Goal: Task Accomplishment & Management: Manage account settings

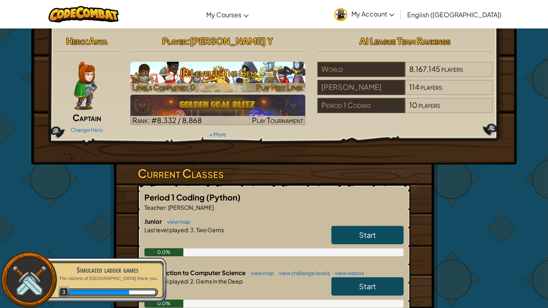
click at [147, 75] on h3 "JR Level 1: The Gem" at bounding box center [217, 73] width 175 height 18
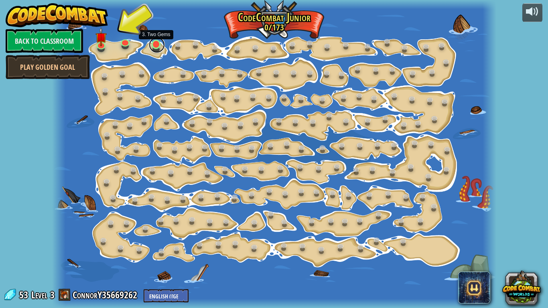
click at [154, 45] on link at bounding box center [157, 45] width 16 height 16
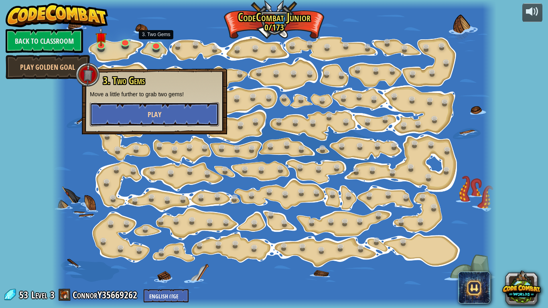
click at [139, 118] on button "Play" at bounding box center [154, 114] width 129 height 24
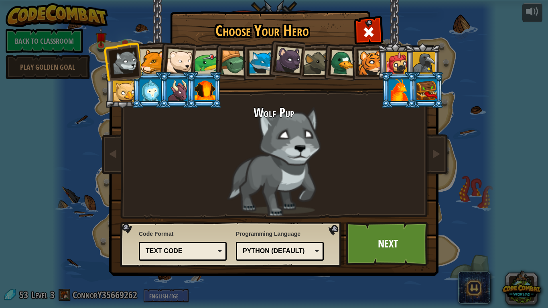
click at [263, 245] on div "Python (Default)" at bounding box center [279, 251] width 77 height 12
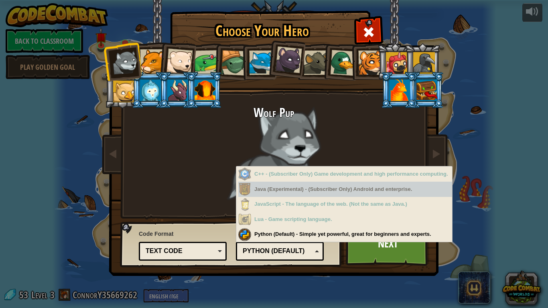
click at [170, 123] on div "Wolf Pup" at bounding box center [273, 161] width 301 height 110
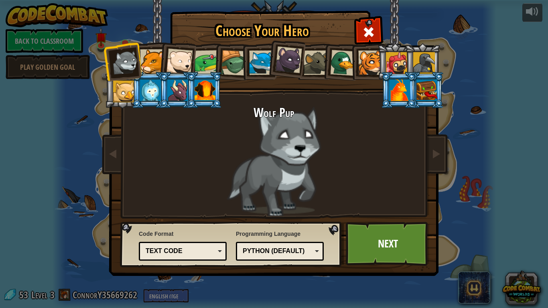
click at [204, 59] on div at bounding box center [206, 62] width 25 height 25
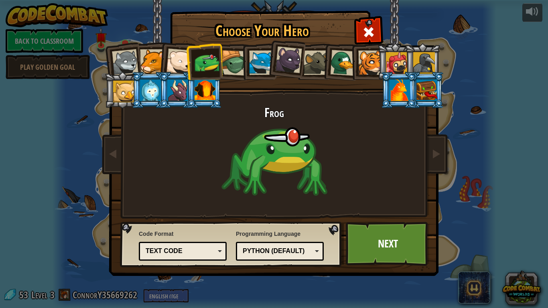
click at [183, 61] on div at bounding box center [179, 62] width 26 height 26
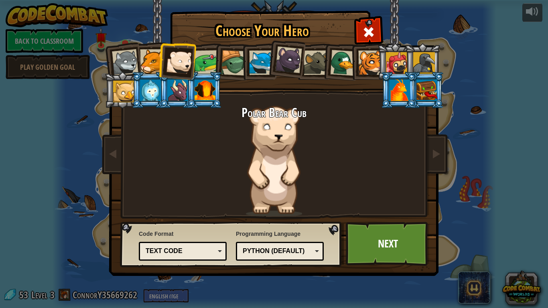
click at [154, 60] on div at bounding box center [152, 61] width 24 height 24
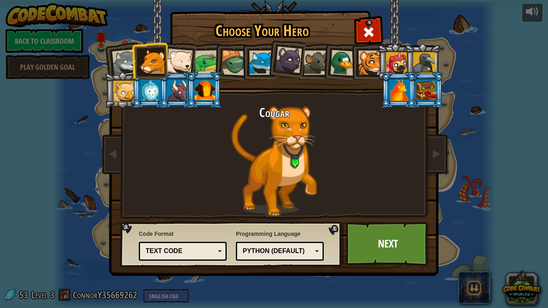
click at [229, 63] on div at bounding box center [234, 63] width 26 height 26
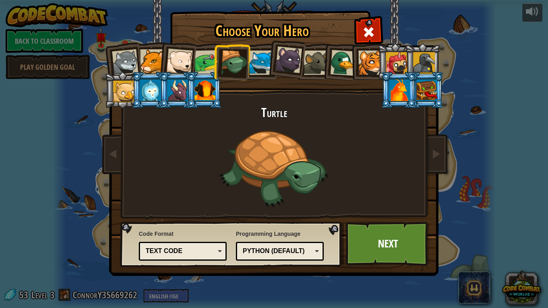
click at [264, 62] on div at bounding box center [261, 63] width 24 height 24
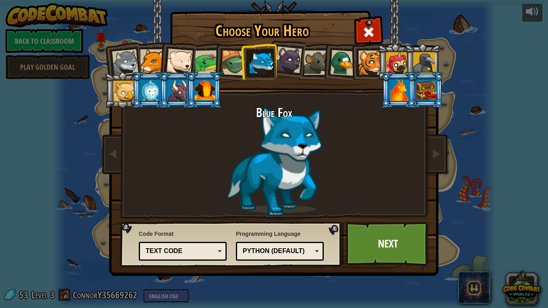
click at [299, 57] on div at bounding box center [288, 60] width 27 height 27
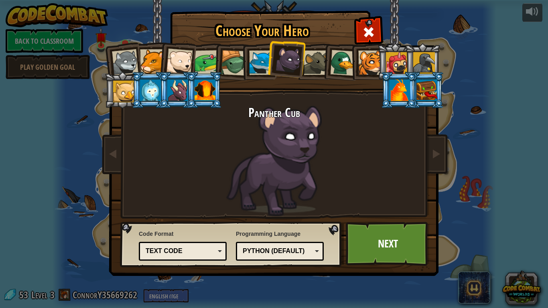
click at [325, 59] on li at bounding box center [340, 61] width 38 height 39
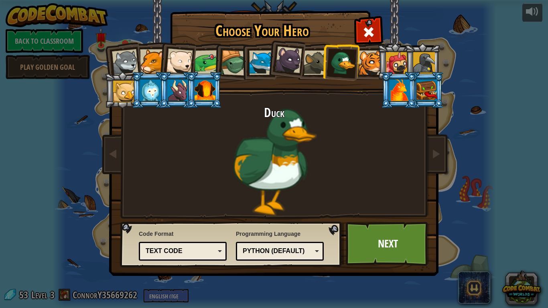
click at [320, 60] on div at bounding box center [315, 63] width 24 height 24
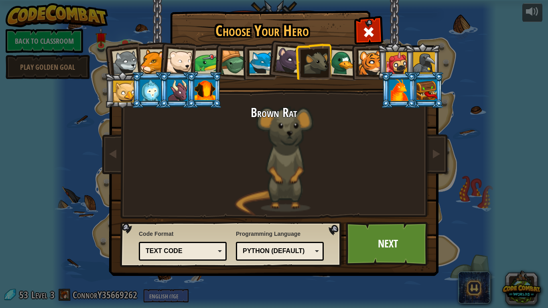
click at [343, 71] on div at bounding box center [343, 63] width 26 height 26
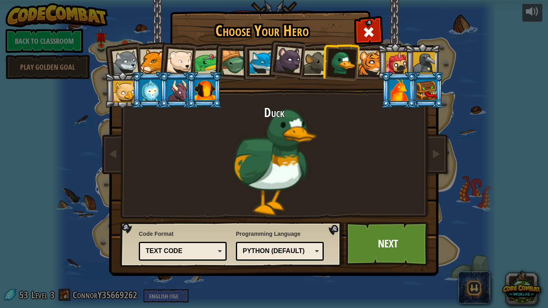
click at [371, 57] on div at bounding box center [370, 63] width 24 height 24
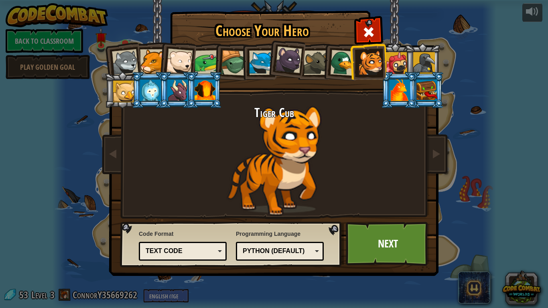
click at [405, 61] on li at bounding box center [422, 61] width 36 height 36
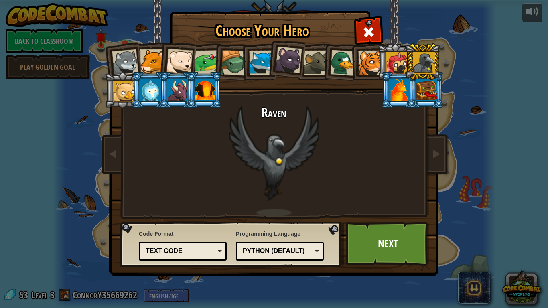
click at [402, 59] on div at bounding box center [397, 63] width 22 height 22
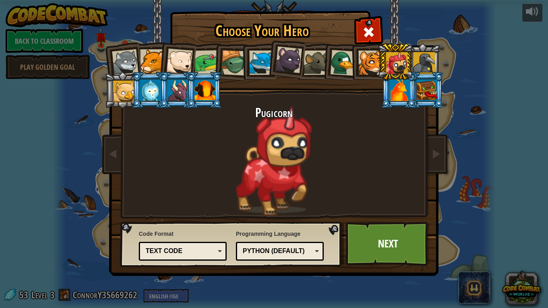
click at [420, 57] on div at bounding box center [424, 63] width 22 height 22
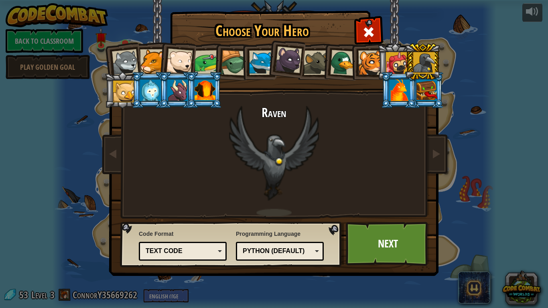
click at [131, 90] on div at bounding box center [124, 92] width 22 height 22
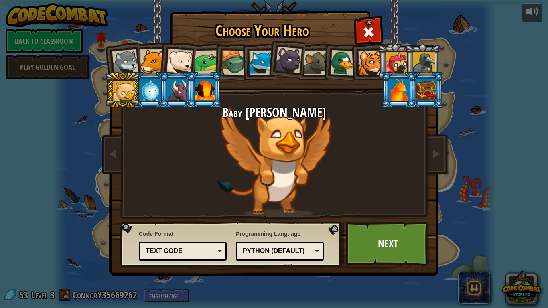
click at [142, 96] on div at bounding box center [150, 90] width 21 height 22
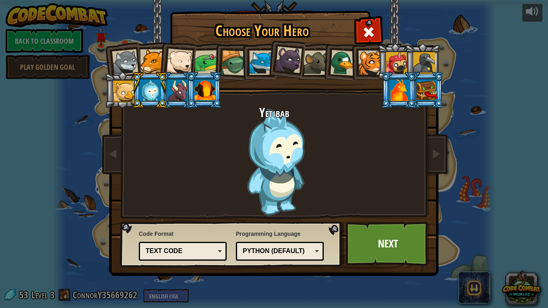
click at [265, 259] on div "Python (Default) JavaScript Lua C++ Java (Experimental) Python (Default)" at bounding box center [280, 251] width 88 height 19
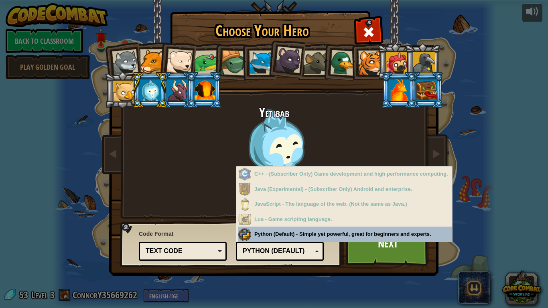
click at [123, 83] on div at bounding box center [124, 92] width 22 height 22
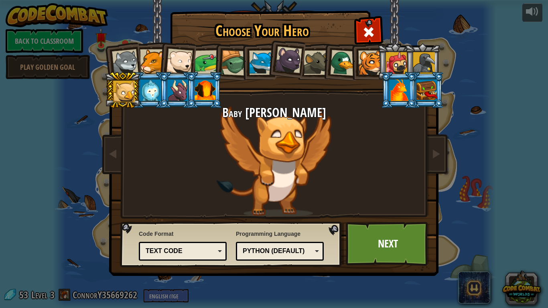
click at [132, 102] on div at bounding box center [124, 92] width 22 height 22
click at [271, 260] on div "Python (Default) JavaScript Lua C++ Java (Experimental) Python (Default)" at bounding box center [280, 251] width 88 height 19
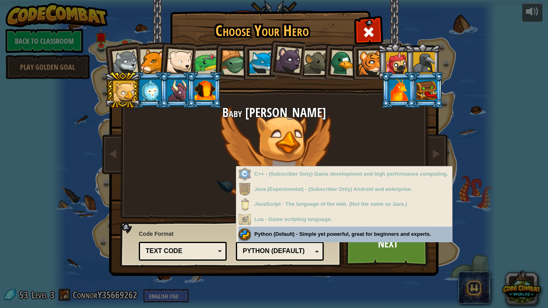
click at [389, 85] on div at bounding box center [399, 90] width 21 height 22
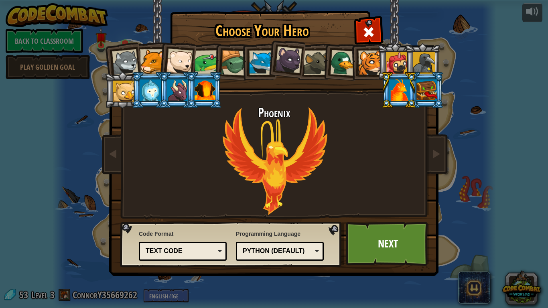
click at [263, 255] on div "Python (Default)" at bounding box center [277, 251] width 69 height 9
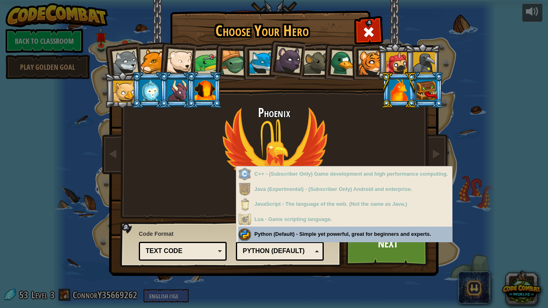
click at [422, 98] on div at bounding box center [426, 90] width 21 height 22
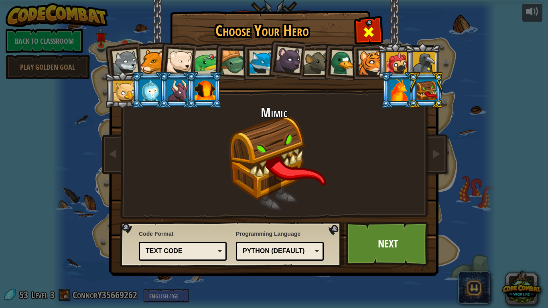
click at [359, 33] on div at bounding box center [368, 30] width 25 height 25
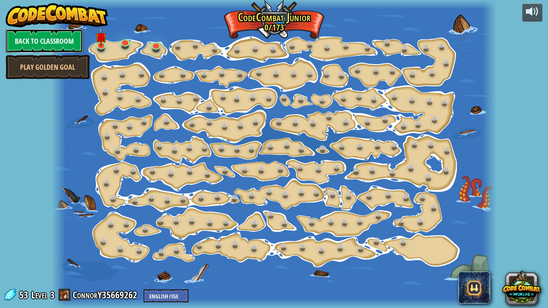
click at [40, 41] on link "Back to Classroom" at bounding box center [44, 41] width 77 height 24
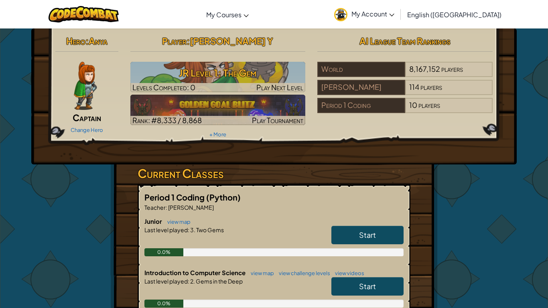
click at [398, 4] on link "My Account" at bounding box center [364, 14] width 68 height 25
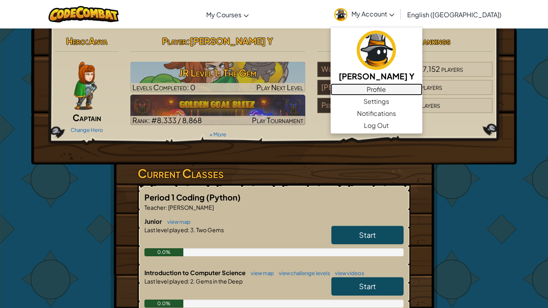
click at [412, 89] on link "Profile" at bounding box center [376, 89] width 92 height 12
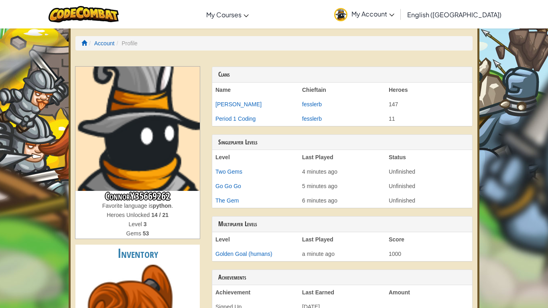
click at [127, 158] on img at bounding box center [137, 129] width 124 height 124
click at [136, 197] on h3 "ConnorY35669262" at bounding box center [137, 196] width 124 height 11
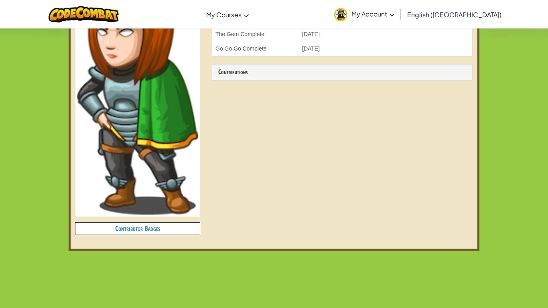
scroll to position [302, 0]
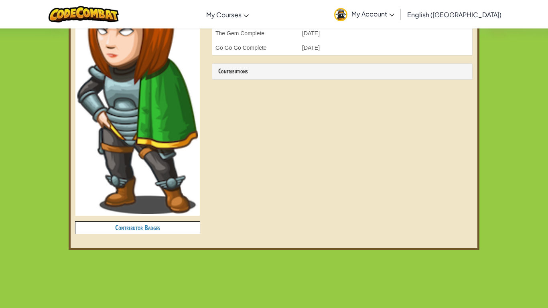
click at [97, 235] on div "ConnorY35669262 Favorite language is python . Heroes Unlocked 14 / 21 Level 3 G…" at bounding box center [137, 1] width 136 height 475
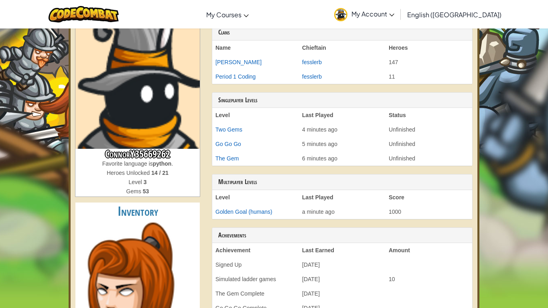
scroll to position [0, 0]
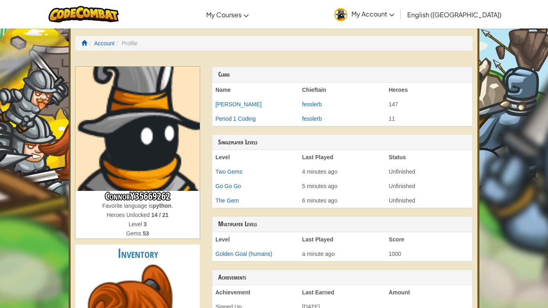
click at [472, 20] on link "English ([GEOGRAPHIC_DATA])" at bounding box center [454, 15] width 102 height 22
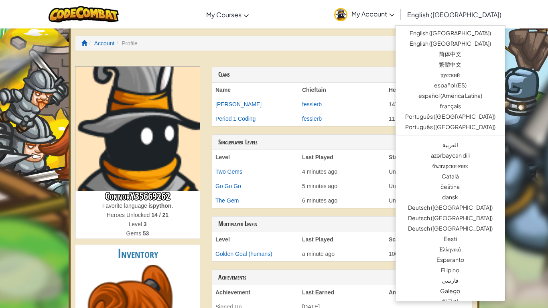
click at [394, 17] on span "My Account" at bounding box center [372, 14] width 43 height 8
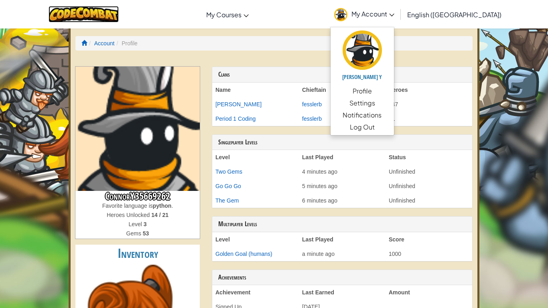
click at [97, 14] on img at bounding box center [84, 14] width 70 height 16
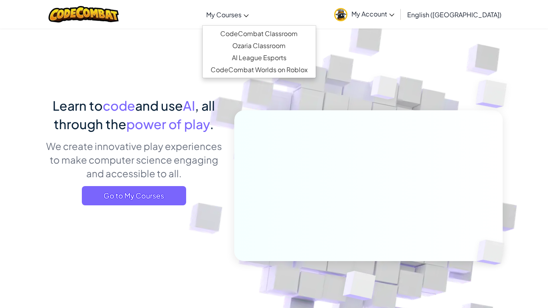
click at [253, 19] on link "My Courses" at bounding box center [227, 15] width 51 height 22
